Goal: Information Seeking & Learning: Learn about a topic

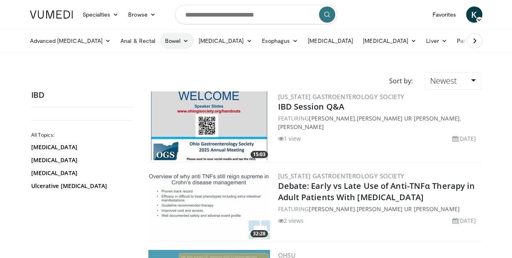
click at [183, 38] on icon at bounding box center [186, 41] width 6 height 6
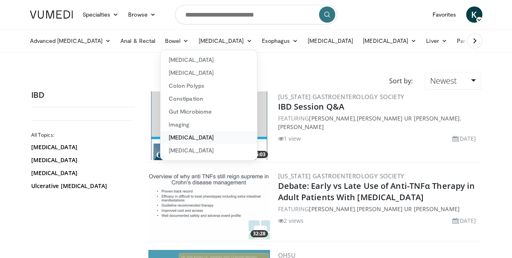
click at [184, 136] on link "[MEDICAL_DATA]" at bounding box center [208, 137] width 96 height 13
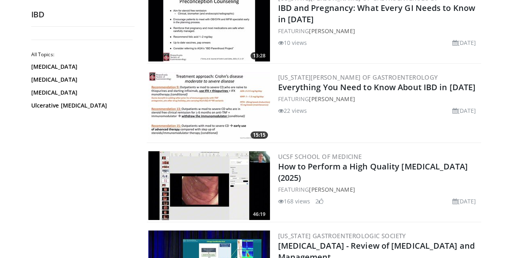
scroll to position [655, 0]
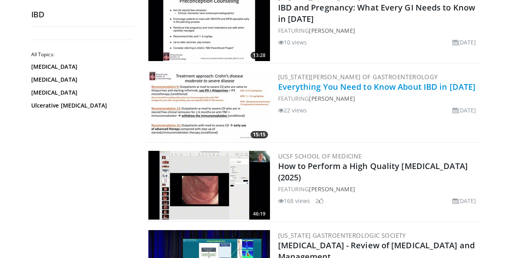
click at [359, 86] on link "Everything You Need to Know About IBD in 2025" at bounding box center [377, 86] width 198 height 11
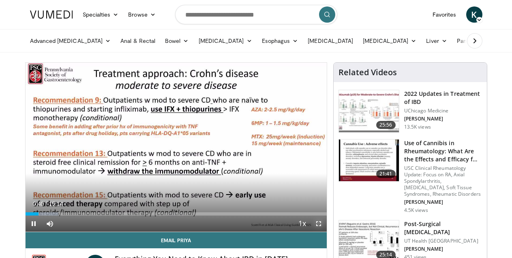
click at [317, 226] on span "Video Player" at bounding box center [318, 224] width 16 height 16
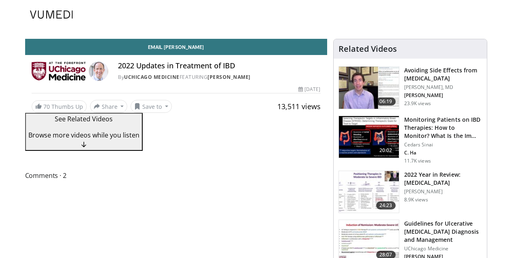
click at [60, 16] on img at bounding box center [51, 15] width 43 height 8
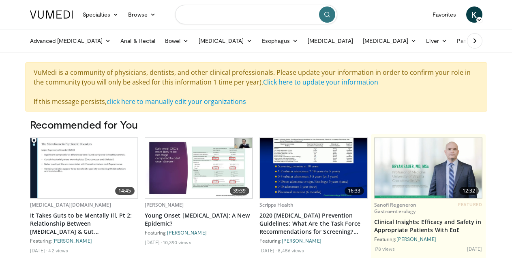
click at [212, 15] on input "Search topics, interventions" at bounding box center [256, 14] width 162 height 19
type input "********"
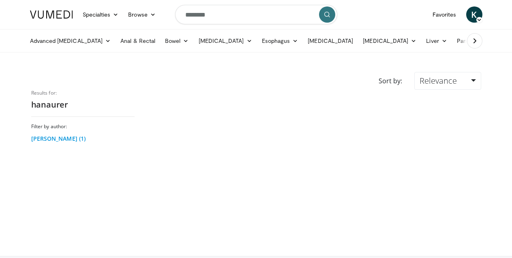
click at [57, 141] on link "[PERSON_NAME] (1)" at bounding box center [81, 139] width 101 height 8
click at [445, 86] on span "Relevance" at bounding box center [437, 80] width 37 height 11
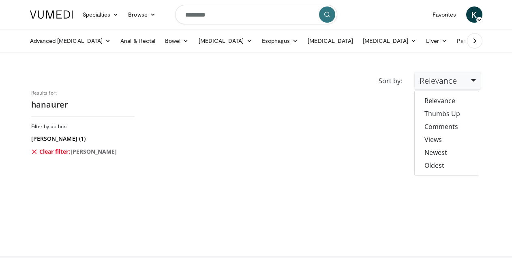
click at [305, 105] on div at bounding box center [314, 165] width 346 height 150
click at [87, 152] on span "Stephen Hanauer" at bounding box center [93, 152] width 47 height 8
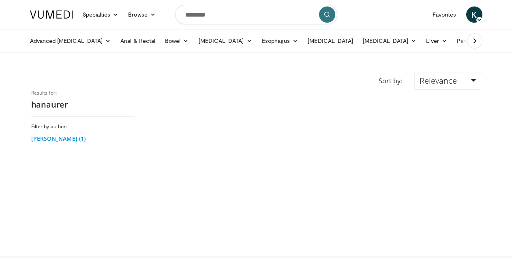
click at [45, 137] on link "[PERSON_NAME] (1)" at bounding box center [81, 139] width 101 height 8
click at [260, 20] on input "********" at bounding box center [256, 14] width 162 height 19
type input "*"
click at [55, 113] on h3 "Filter by author:" at bounding box center [82, 113] width 103 height 6
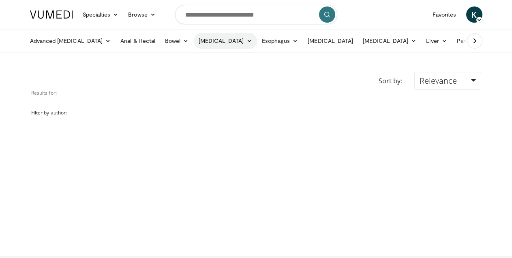
click at [207, 39] on link "[MEDICAL_DATA]" at bounding box center [225, 41] width 63 height 16
click at [201, 59] on link "Diagnosis" at bounding box center [242, 59] width 96 height 13
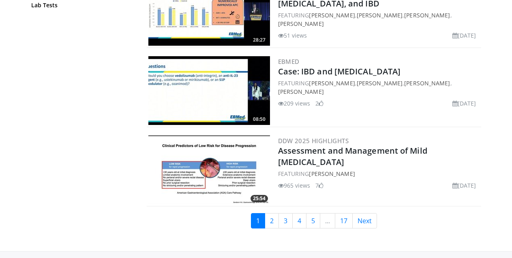
scroll to position [1870, 0]
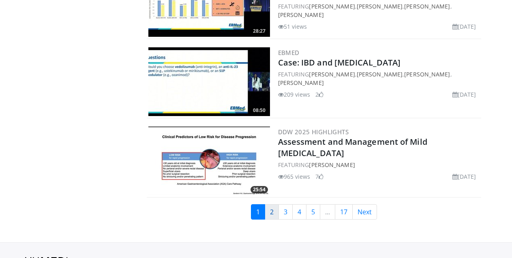
click at [270, 213] on link "2" at bounding box center [272, 212] width 14 height 15
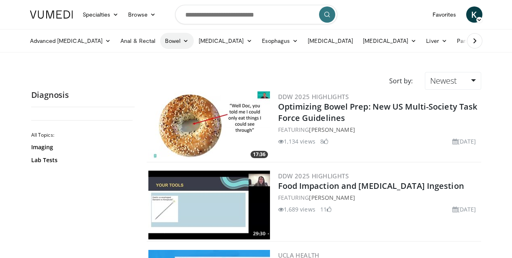
click at [160, 41] on link "Bowel" at bounding box center [176, 41] width 33 height 16
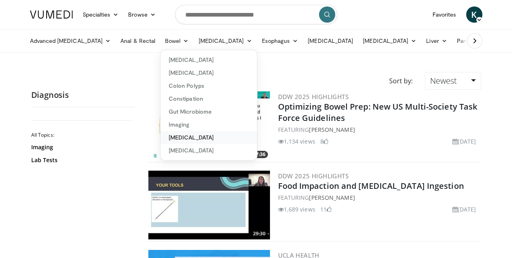
click at [169, 137] on link "[MEDICAL_DATA]" at bounding box center [208, 137] width 96 height 13
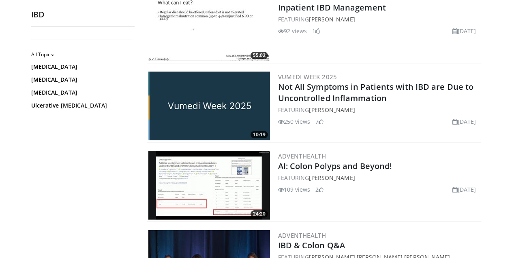
scroll to position [1767, 0]
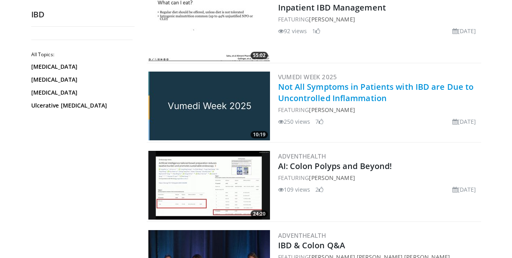
click at [343, 94] on link "Not All Symptoms in Patients with IBD are Due to Uncontrolled Inflammation" at bounding box center [376, 92] width 196 height 22
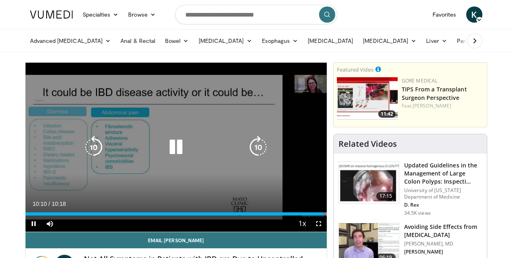
click at [177, 146] on icon "Video Player" at bounding box center [175, 147] width 23 height 23
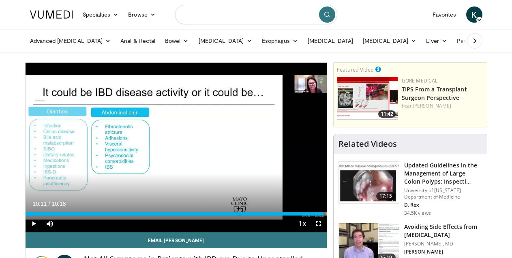
click at [264, 14] on input "Search topics, interventions" at bounding box center [256, 14] width 162 height 19
type input "*****"
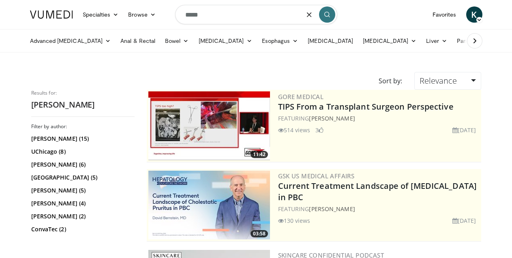
click at [203, 17] on input "*****" at bounding box center [256, 14] width 162 height 19
type input "*"
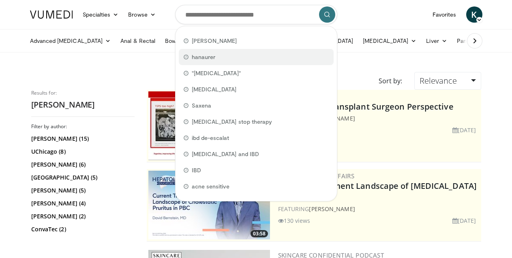
click at [209, 61] on span "hanaurer" at bounding box center [204, 57] width 24 height 8
type input "********"
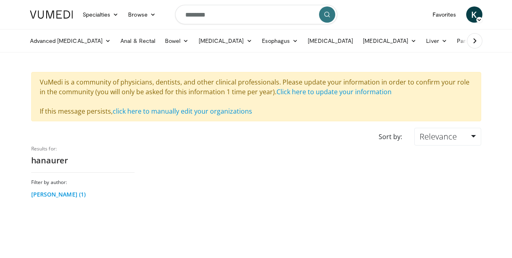
click at [70, 196] on link "[PERSON_NAME] (1)" at bounding box center [81, 195] width 101 height 8
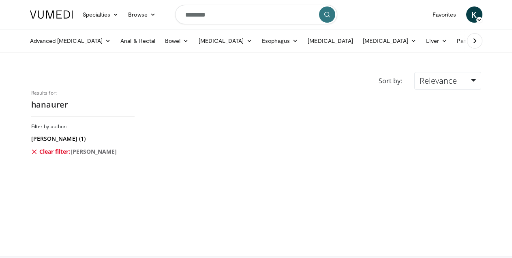
click at [33, 154] on icon at bounding box center [34, 152] width 6 height 6
click at [204, 12] on input "********" at bounding box center [256, 14] width 162 height 19
click at [309, 14] on icon "button" at bounding box center [309, 14] width 6 height 6
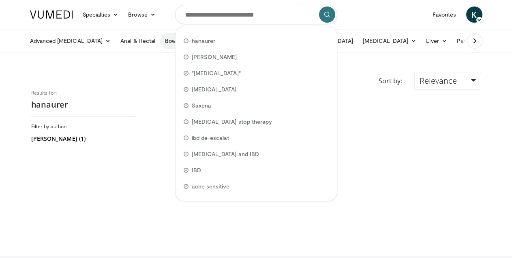
click at [160, 46] on link "Bowel" at bounding box center [176, 41] width 33 height 16
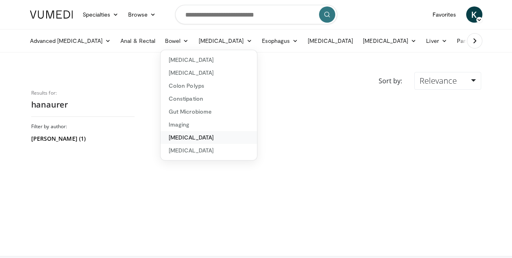
click at [170, 139] on link "[MEDICAL_DATA]" at bounding box center [208, 137] width 96 height 13
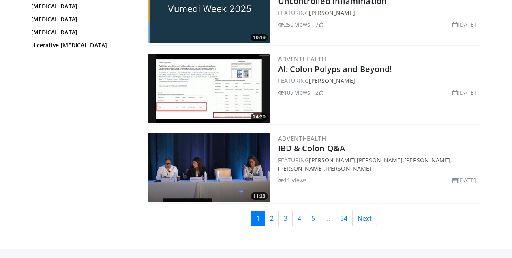
scroll to position [1864, 0]
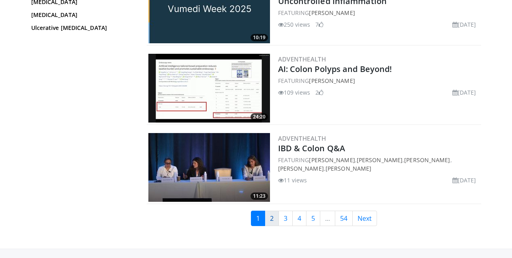
click at [270, 218] on link "2" at bounding box center [272, 218] width 14 height 15
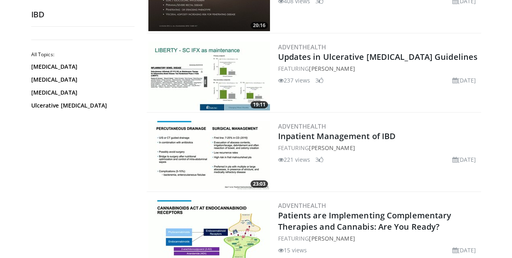
scroll to position [209, 0]
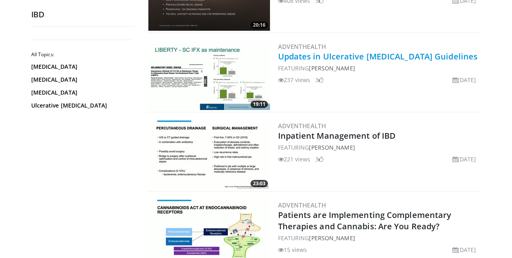
click at [363, 53] on link "Updates in Ulcerative [MEDICAL_DATA] Guidelines" at bounding box center [378, 56] width 200 height 11
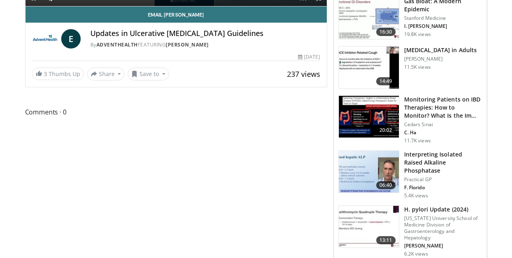
scroll to position [28, 0]
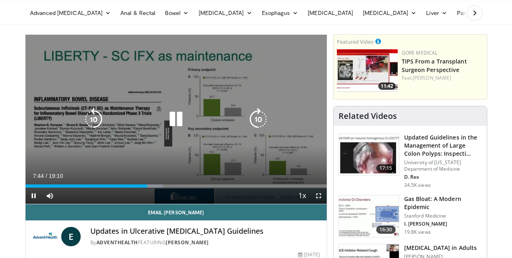
click at [177, 115] on icon "Video Player" at bounding box center [175, 119] width 23 height 23
